Goal: Task Accomplishment & Management: Use online tool/utility

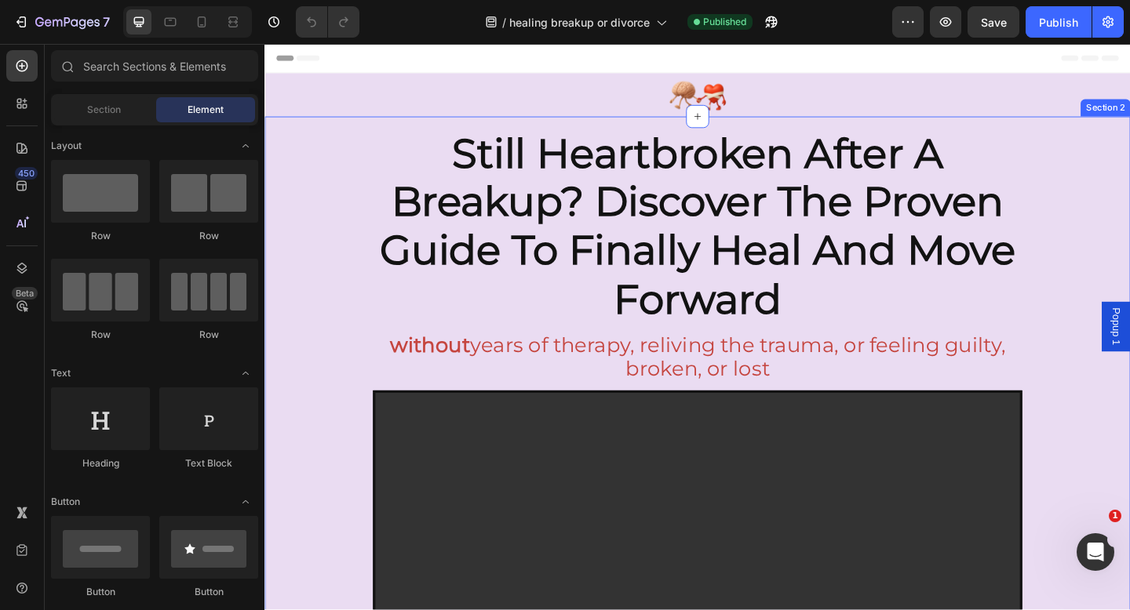
click at [333, 238] on div "still heartbroken after a breakup? discover the proven guide to finally heal an…" at bounding box center [734, 470] width 941 height 695
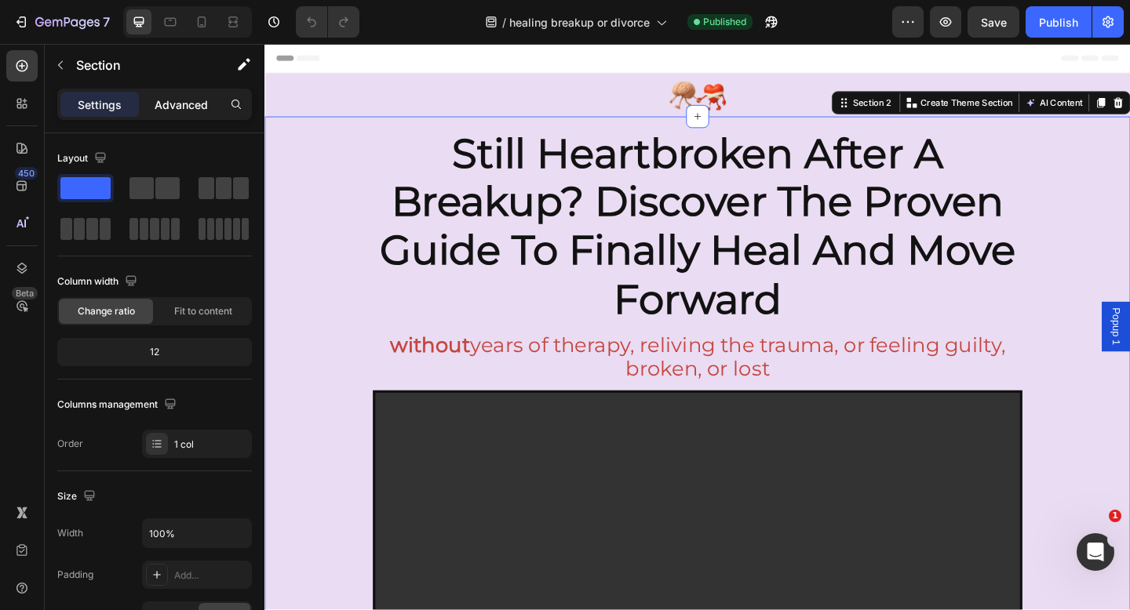
click at [187, 94] on div "Advanced" at bounding box center [181, 104] width 78 height 25
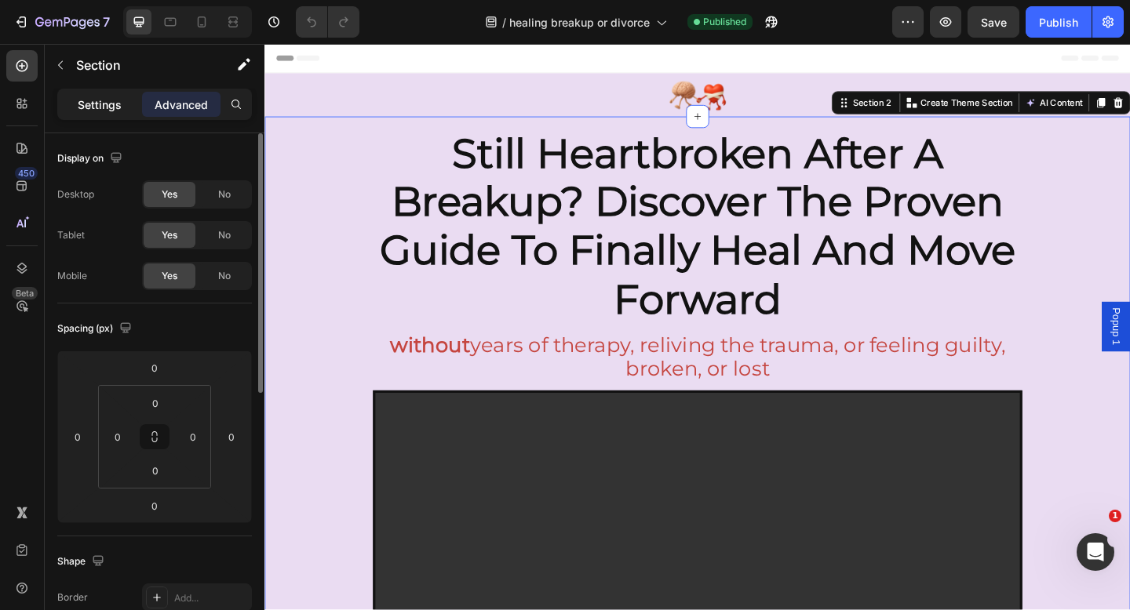
click at [92, 107] on p "Settings" at bounding box center [100, 104] width 44 height 16
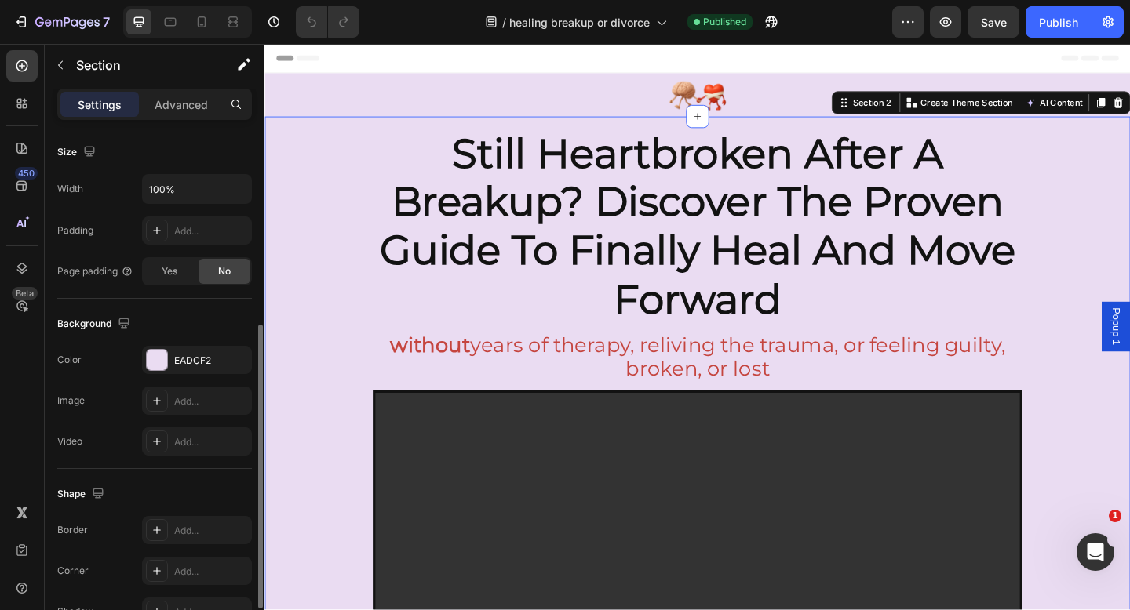
scroll to position [347, 0]
click at [185, 358] on div "EADCF2" at bounding box center [196, 358] width 45 height 14
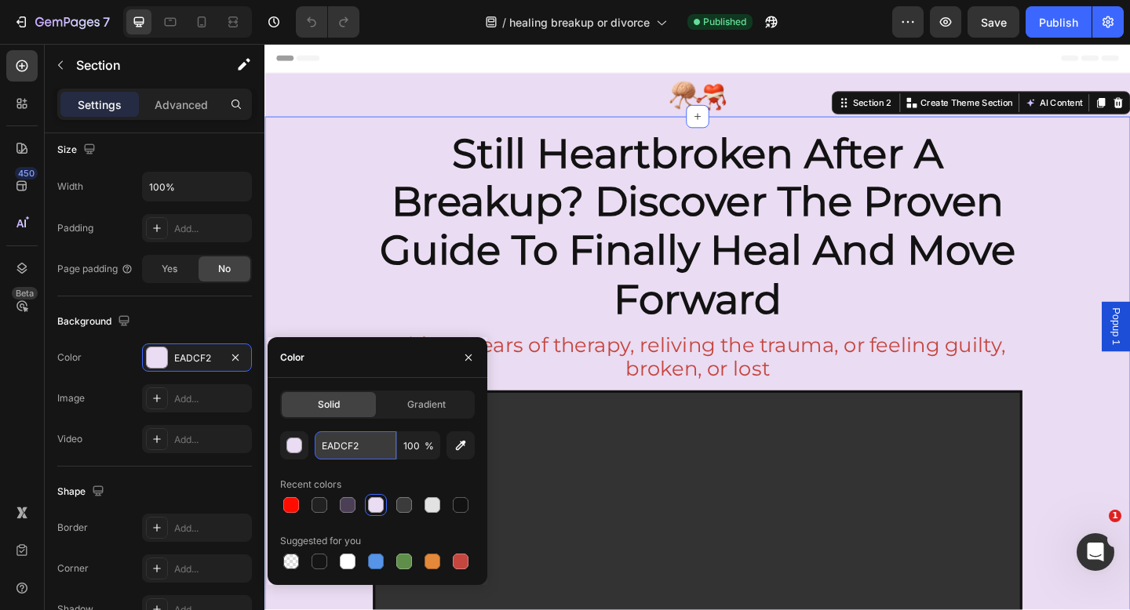
click at [357, 453] on input "EADCF2" at bounding box center [356, 445] width 82 height 28
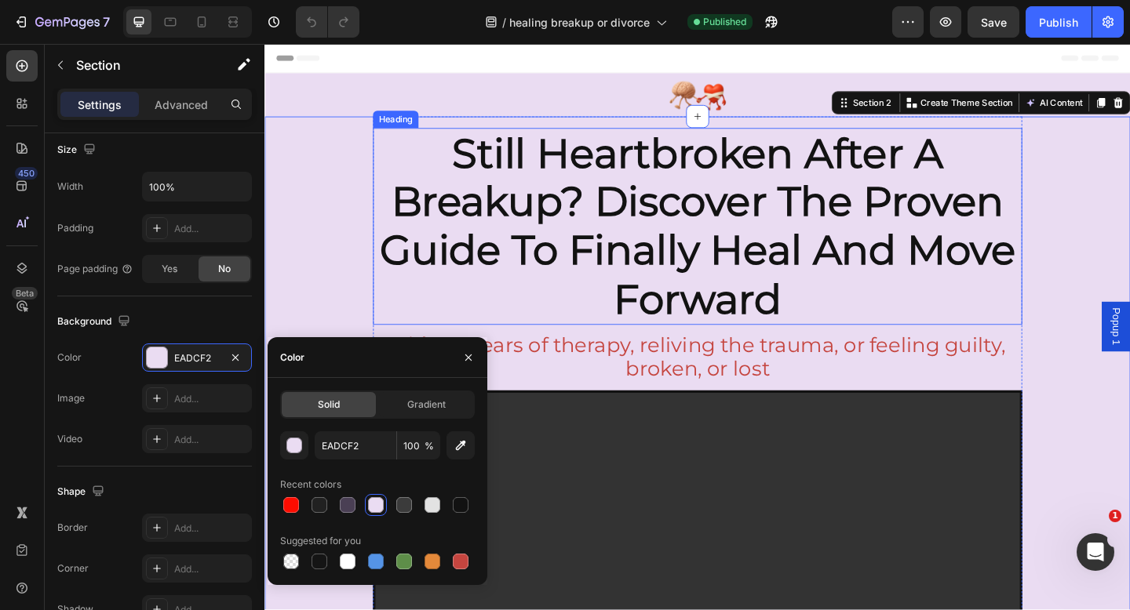
click at [711, 244] on strong "still heartbroken after a breakup? discover the proven guide to finally heal an…" at bounding box center [735, 242] width 691 height 212
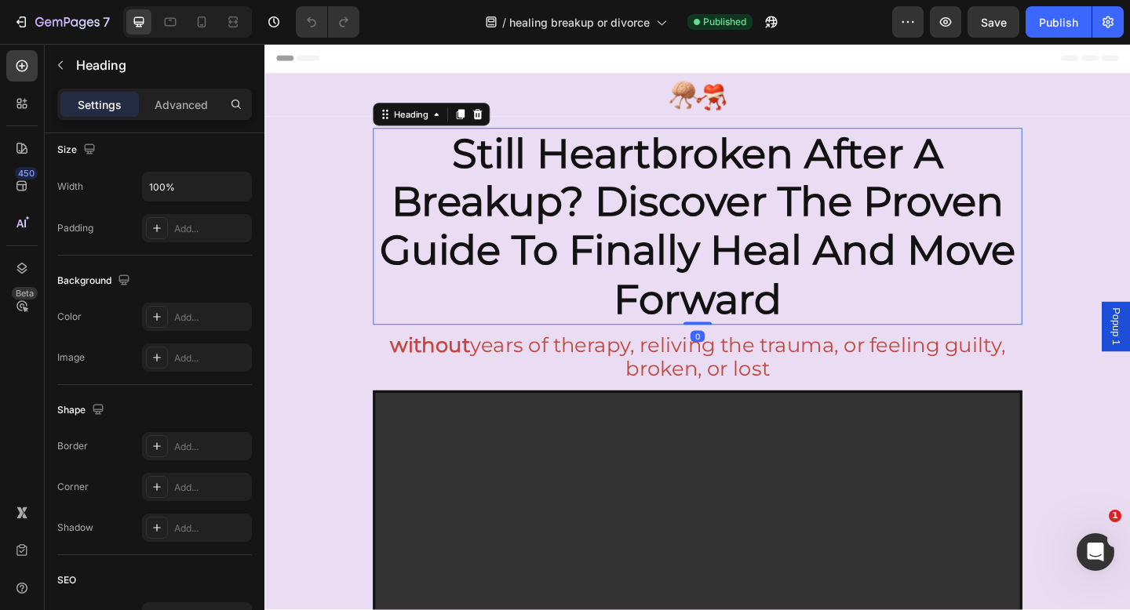
scroll to position [0, 0]
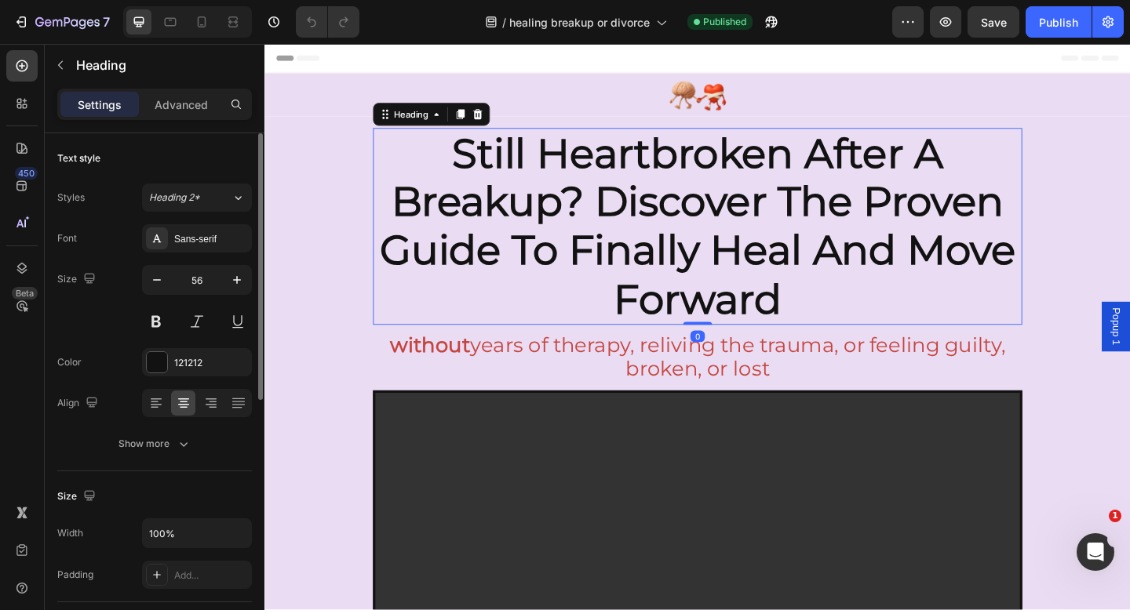
click at [711, 244] on strong "still heartbroken after a breakup? discover the proven guide to finally heal an…" at bounding box center [735, 242] width 691 height 212
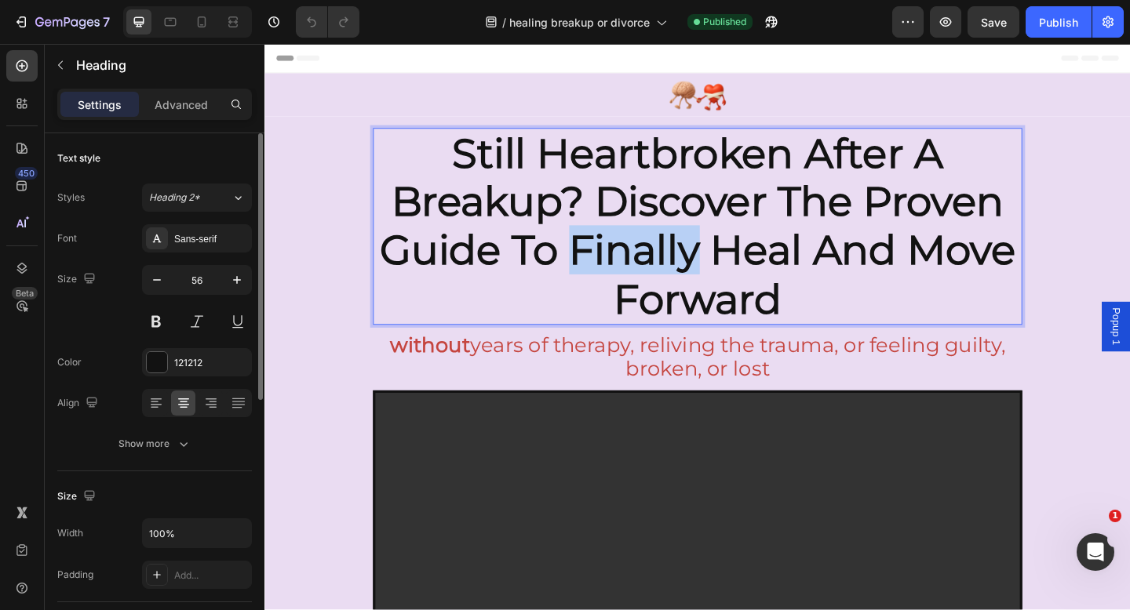
click at [711, 244] on strong "still heartbroken after a breakup? discover the proven guide to finally heal an…" at bounding box center [735, 242] width 691 height 212
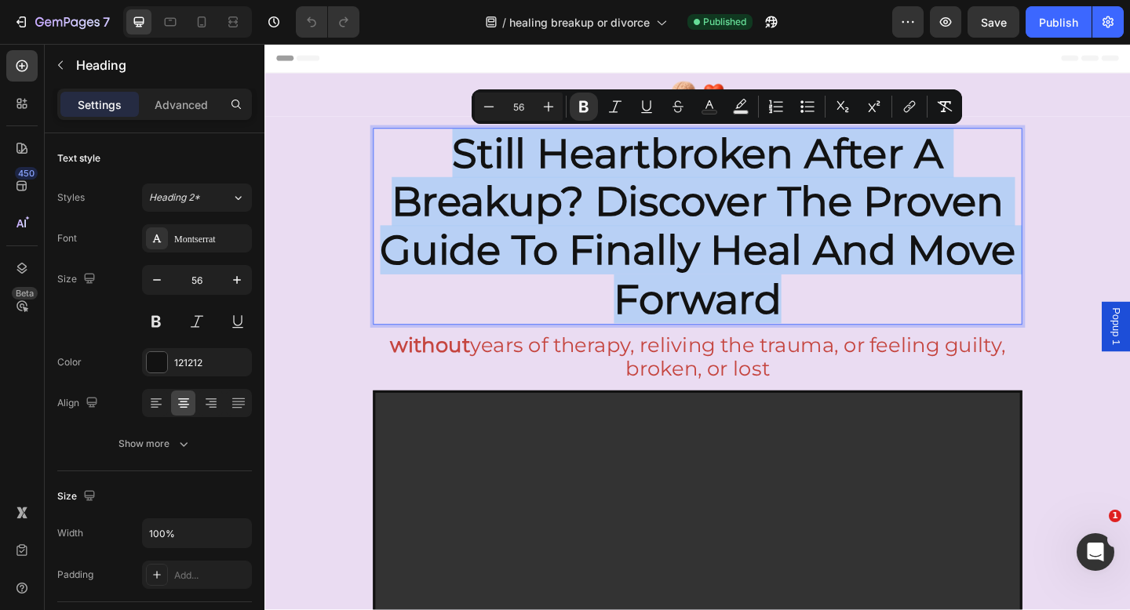
copy strong "still heartbroken after a breakup? discover the proven guide to finally heal an…"
